Goal: Check status: Check status

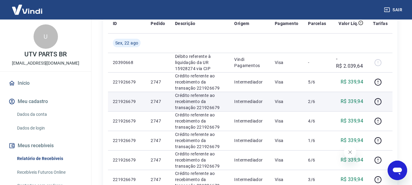
scroll to position [122, 0]
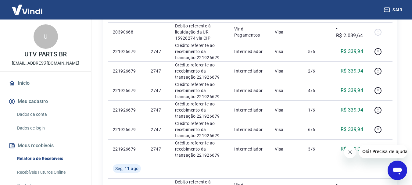
click at [349, 153] on icon "Fechar mensagem da empresa" at bounding box center [349, 152] width 3 height 3
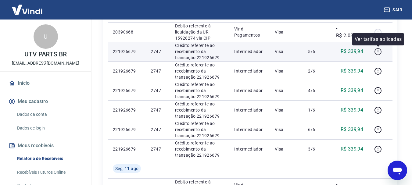
click at [379, 51] on icon "button" at bounding box center [378, 52] width 8 height 8
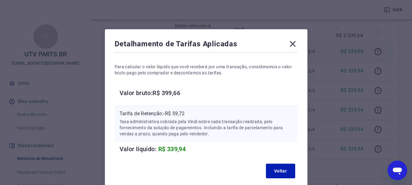
click at [296, 45] on icon at bounding box center [293, 44] width 10 height 10
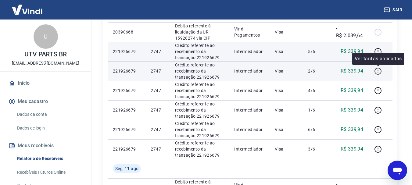
click at [380, 72] on icon "button" at bounding box center [378, 71] width 8 height 8
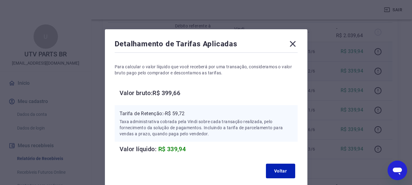
click at [292, 43] on icon at bounding box center [293, 44] width 6 height 6
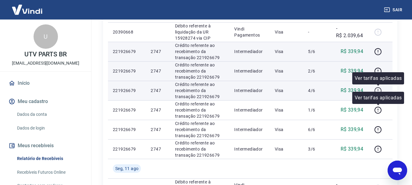
click at [378, 89] on icon "button" at bounding box center [378, 91] width 8 height 8
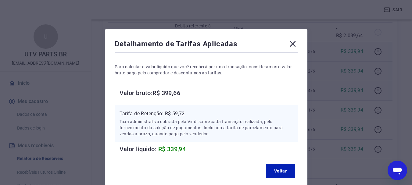
click at [290, 42] on icon at bounding box center [293, 44] width 6 height 6
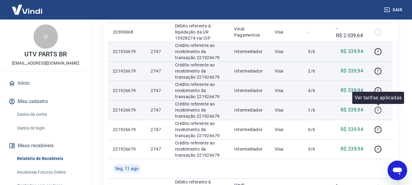
click at [380, 110] on icon "button" at bounding box center [378, 110] width 8 height 8
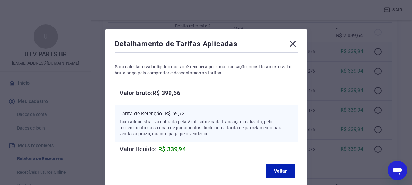
click at [293, 42] on icon at bounding box center [293, 44] width 10 height 10
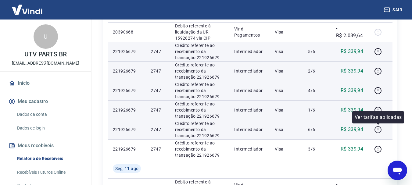
click at [379, 131] on icon "button" at bounding box center [378, 130] width 8 height 8
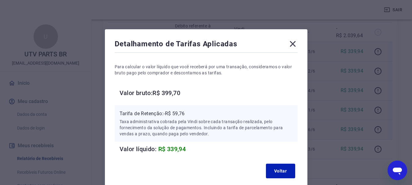
click at [293, 46] on icon at bounding box center [293, 44] width 10 height 10
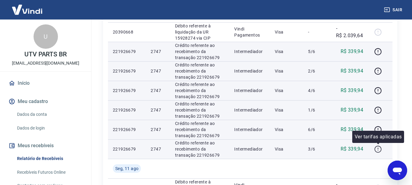
click at [378, 148] on icon "button" at bounding box center [378, 150] width 8 height 8
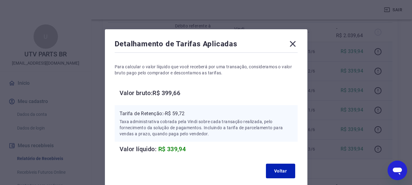
click at [295, 43] on icon at bounding box center [293, 44] width 10 height 10
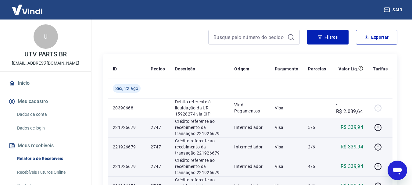
scroll to position [31, 0]
